Goal: Task Accomplishment & Management: Use online tool/utility

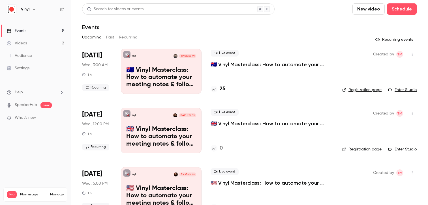
click at [159, 70] on p "🇦🇺 Vinyl Masterclass: How to automate your meeting notes & follow ups" at bounding box center [161, 78] width 70 height 22
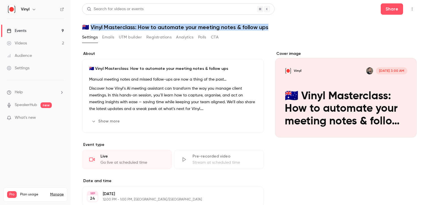
drag, startPoint x: 244, startPoint y: 25, endPoint x: 90, endPoint y: 25, distance: 153.9
click at [90, 25] on h1 "🇦🇺 Vinyl Masterclass: How to automate your meeting notes & follow ups" at bounding box center [249, 27] width 334 height 7
copy h1 "nyl Masterclass: How to automate your meeting notes & follow ups"
click at [109, 119] on button "Show more" at bounding box center [106, 121] width 34 height 9
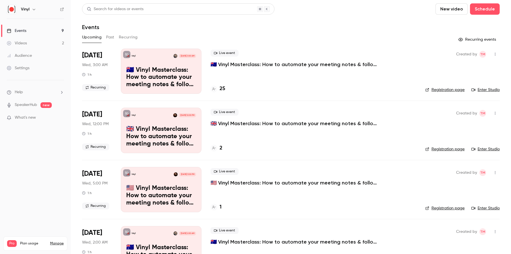
click at [35, 31] on link "Events 9" at bounding box center [35, 31] width 71 height 12
click at [226, 64] on p "🇦🇺 Vinyl Masterclass: How to automate your meeting notes & follow ups" at bounding box center [296, 64] width 170 height 7
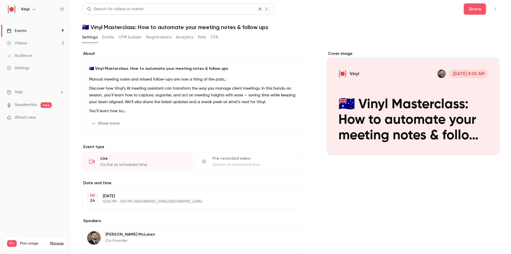
click at [121, 37] on button "UTM builder" at bounding box center [130, 37] width 23 height 9
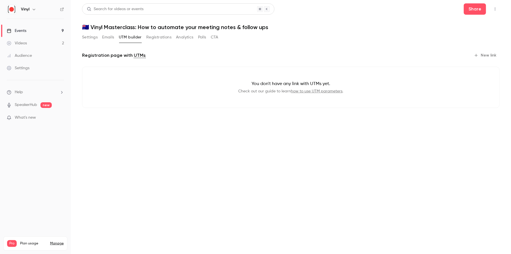
click at [480, 54] on button "New link" at bounding box center [486, 55] width 28 height 9
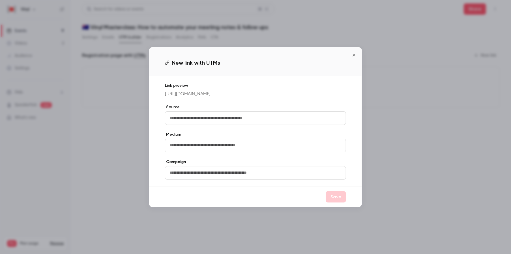
click at [355, 54] on icon "Close" at bounding box center [354, 55] width 3 height 3
